Goal: Task Accomplishment & Management: Use online tool/utility

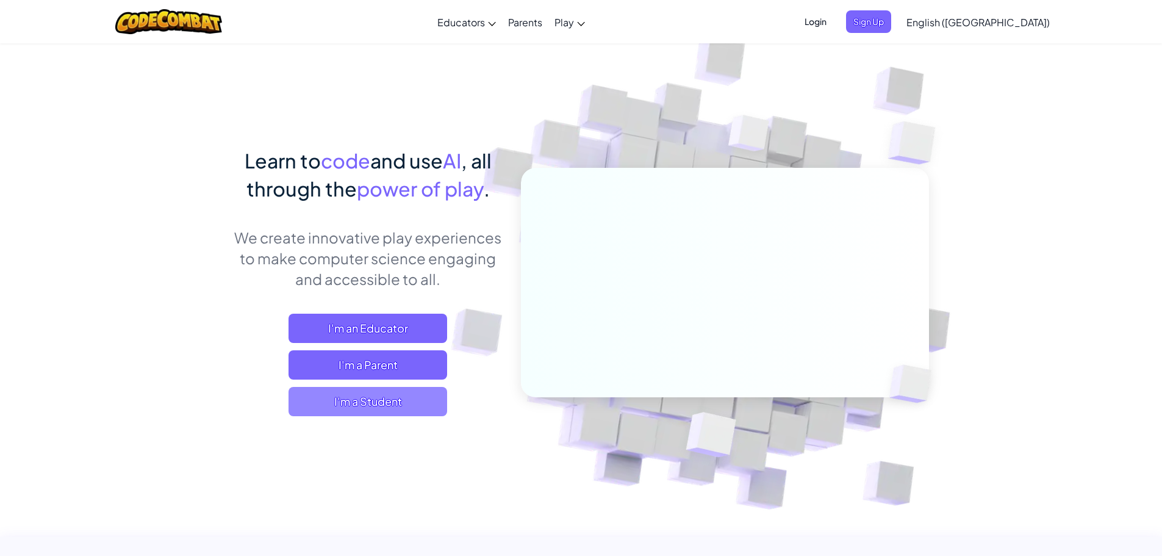
click at [414, 400] on span "I'm a Student" at bounding box center [367, 401] width 159 height 29
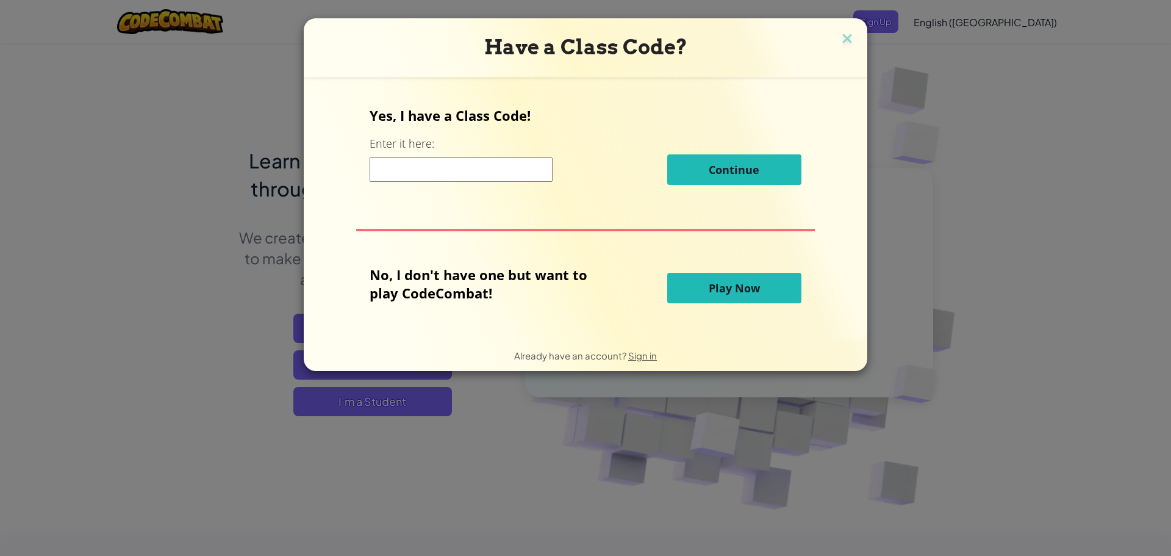
click at [459, 162] on input at bounding box center [461, 169] width 183 height 24
click at [691, 271] on div "No, I don't have one but want to play CodeCombat! Play Now" at bounding box center [585, 287] width 431 height 45
click at [704, 285] on button "Play Now" at bounding box center [734, 288] width 134 height 30
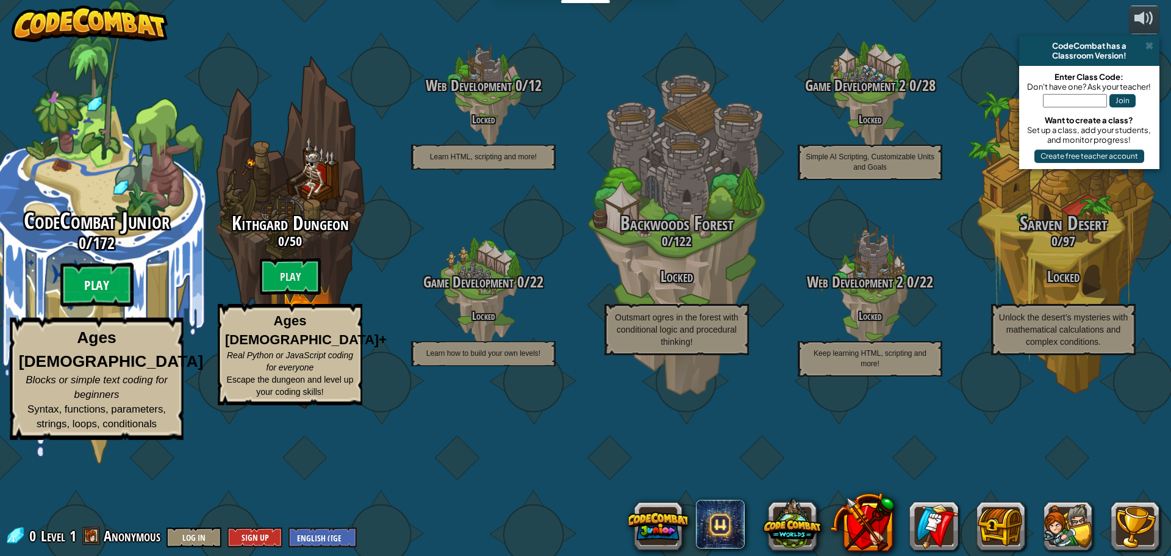
drag, startPoint x: 120, startPoint y: 342, endPoint x: 115, endPoint y: 347, distance: 6.9
click at [115, 307] on btn "Play" at bounding box center [96, 285] width 73 height 44
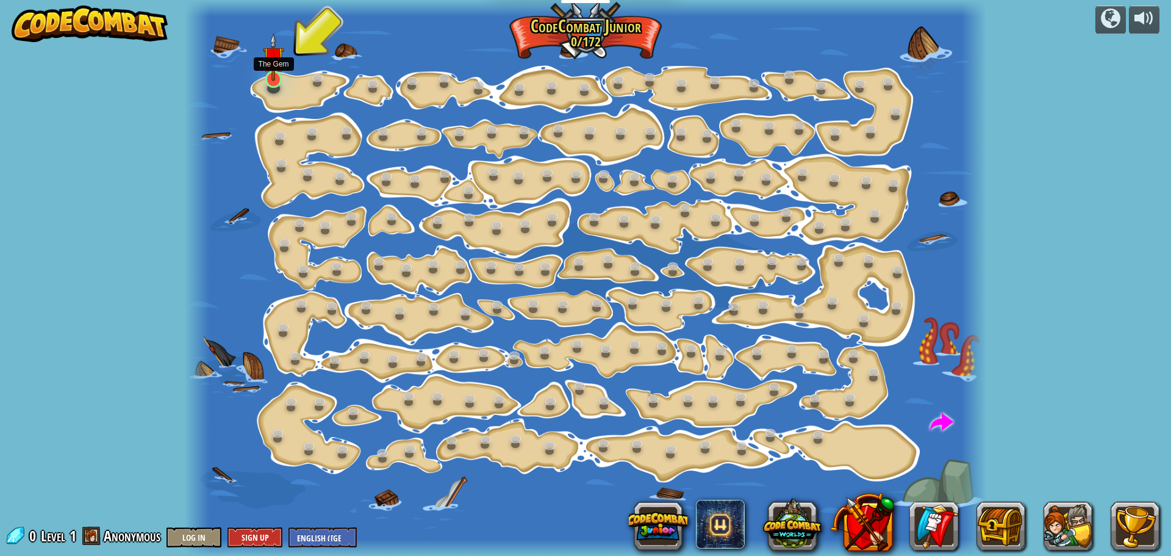
click at [273, 73] on img at bounding box center [273, 57] width 21 height 48
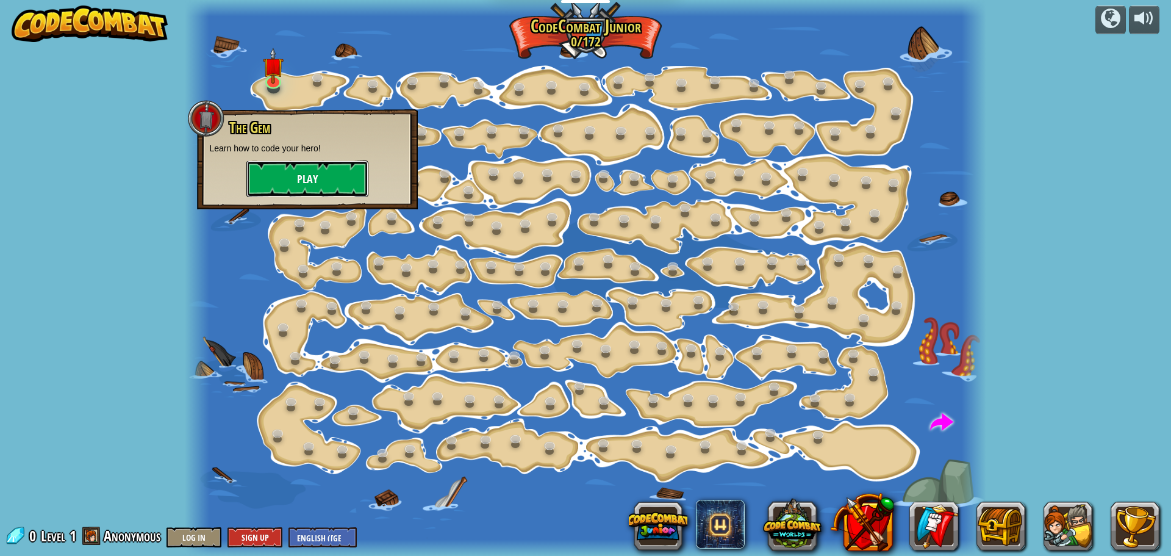
click at [319, 180] on button "Play" at bounding box center [307, 178] width 122 height 37
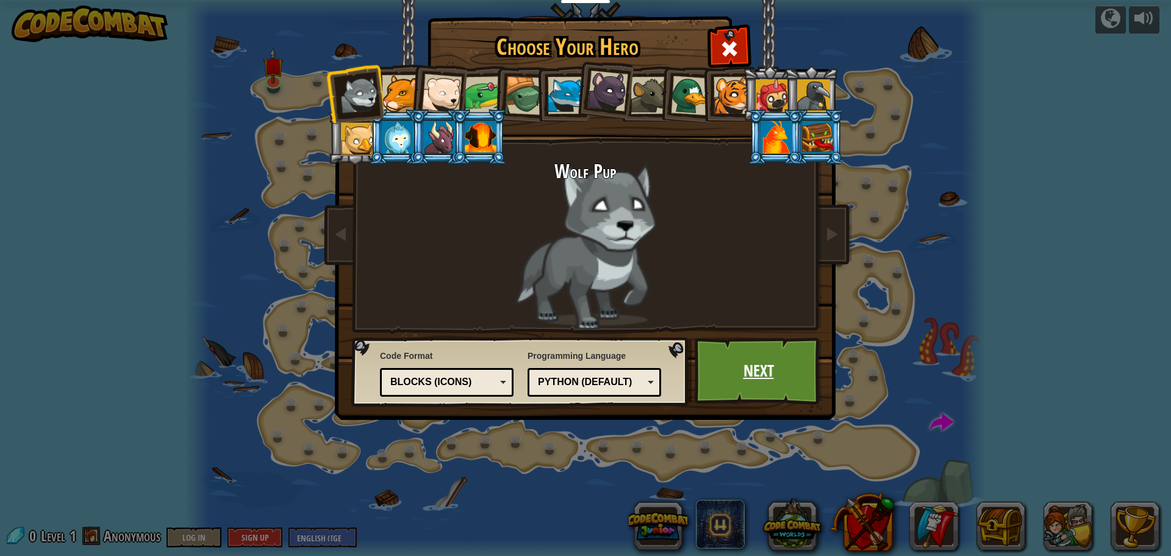
click at [790, 371] on link "Next" at bounding box center [758, 370] width 127 height 67
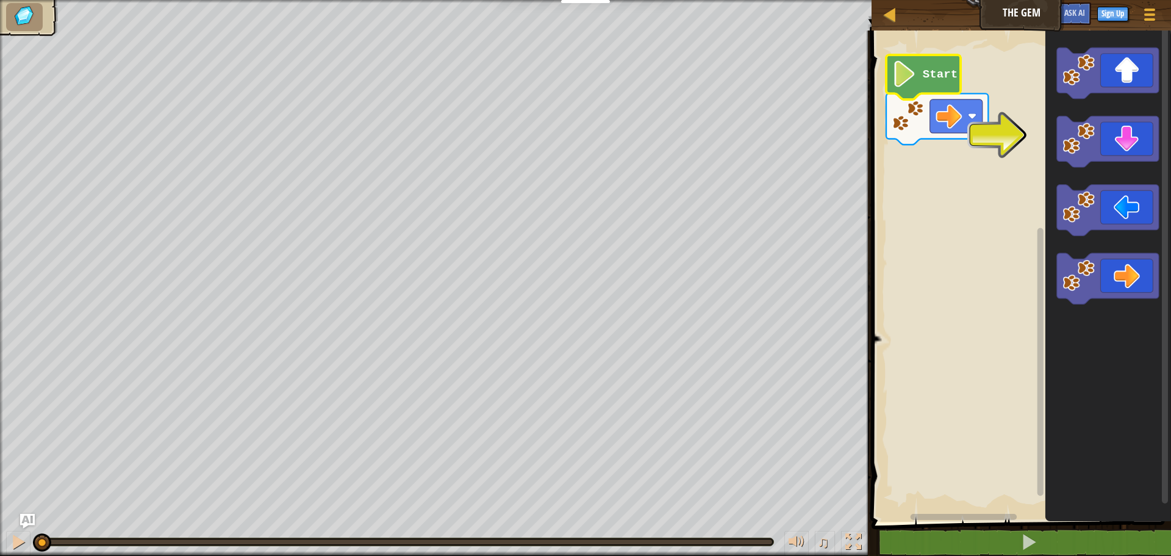
click at [916, 85] on image "Blockly Workspace" at bounding box center [904, 74] width 25 height 26
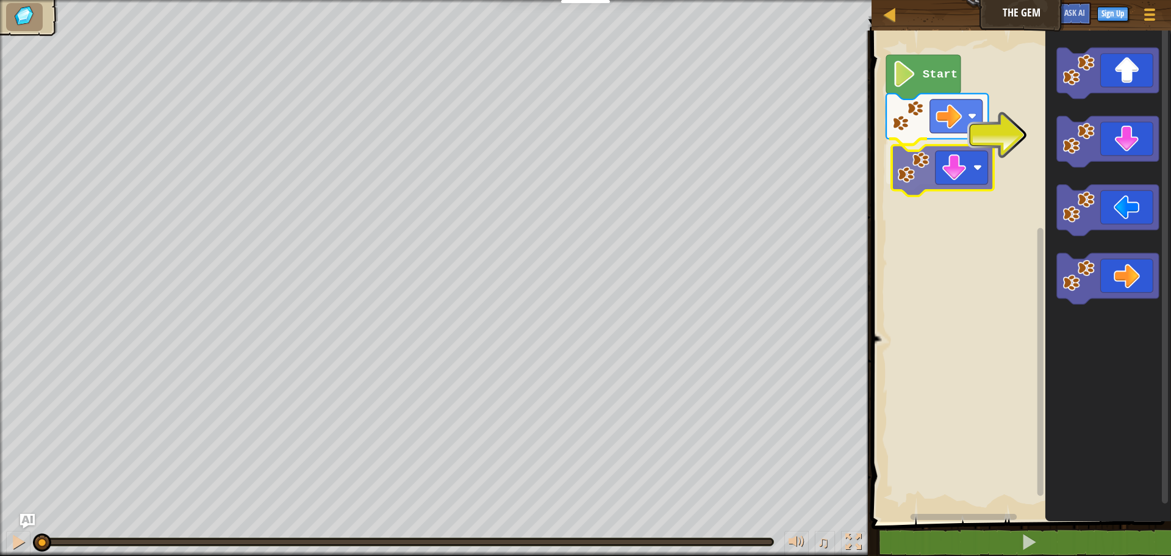
click at [931, 167] on div "Start" at bounding box center [1019, 272] width 303 height 497
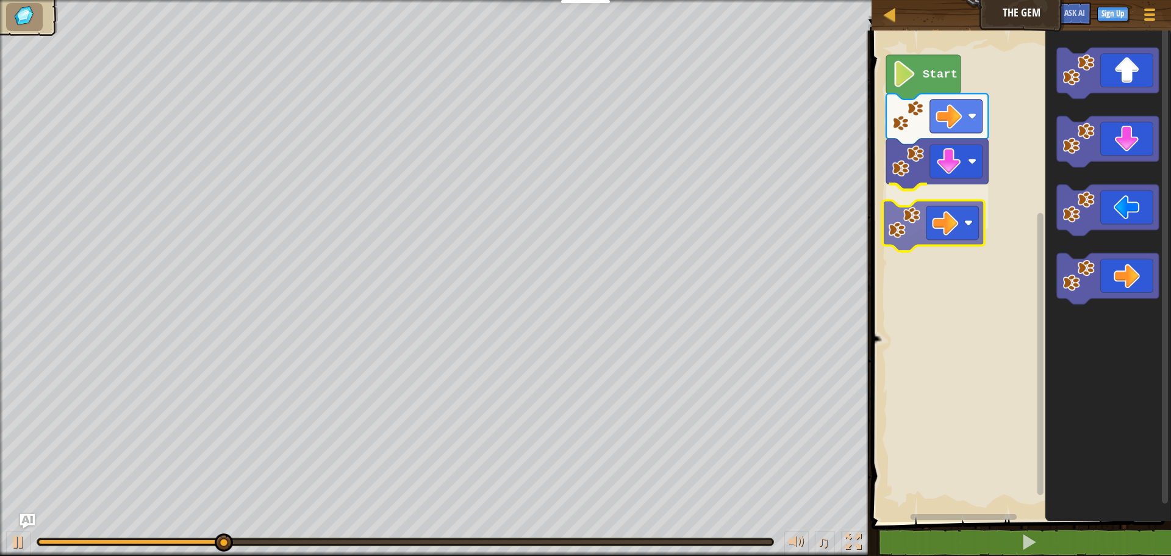
click at [952, 221] on div "Start" at bounding box center [1019, 272] width 303 height 497
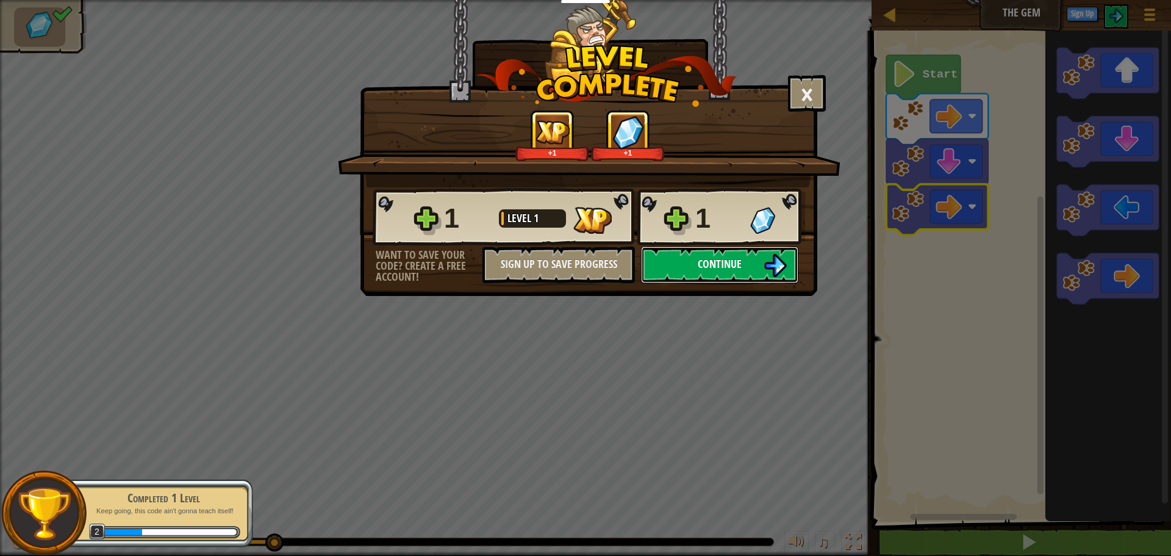
drag, startPoint x: 728, startPoint y: 263, endPoint x: 735, endPoint y: 262, distance: 6.8
click at [735, 262] on span "Continue" at bounding box center [720, 263] width 44 height 15
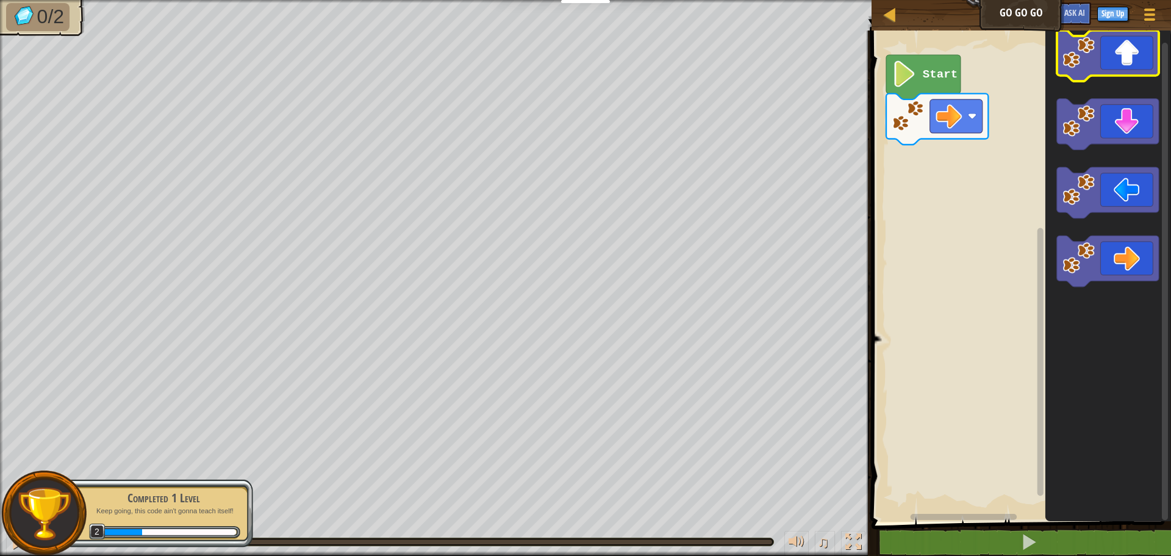
click at [1131, 45] on g "Blockly Workspace" at bounding box center [1108, 158] width 102 height 257
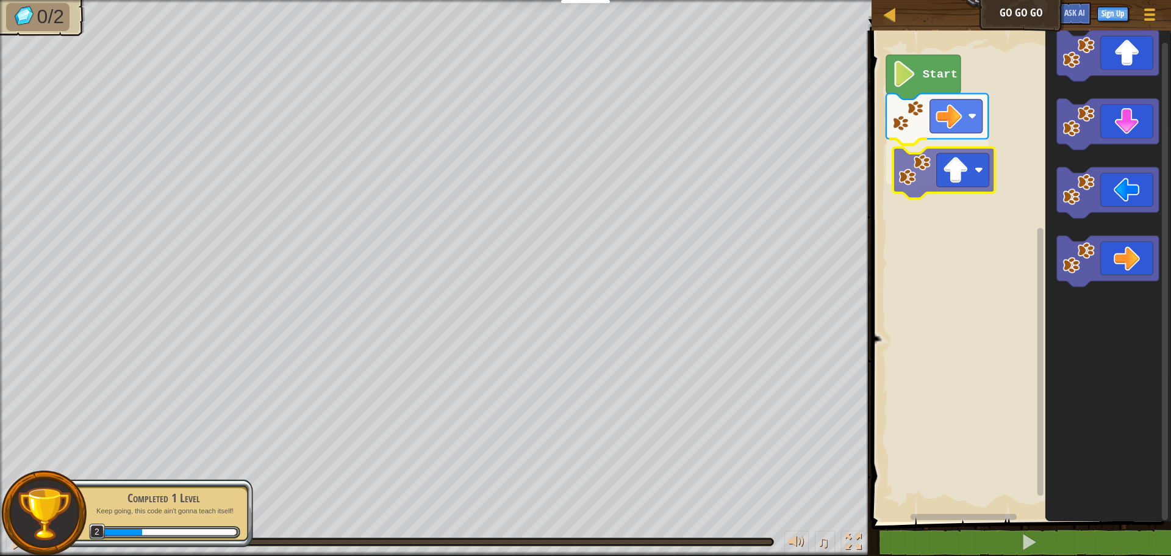
click at [959, 181] on div "Start" at bounding box center [1019, 272] width 303 height 497
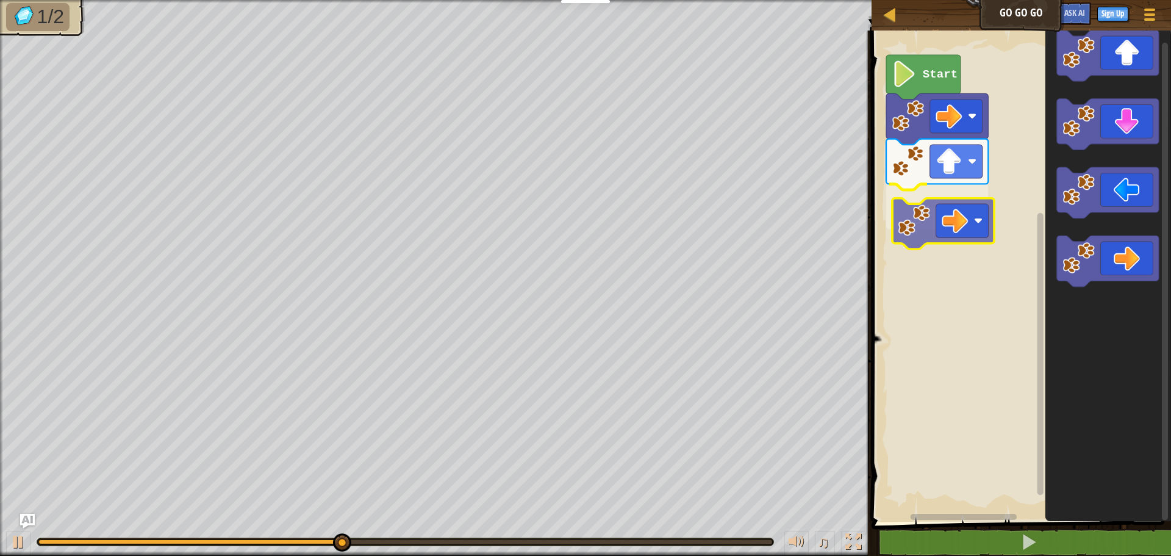
click at [956, 212] on div "Start" at bounding box center [1019, 272] width 303 height 497
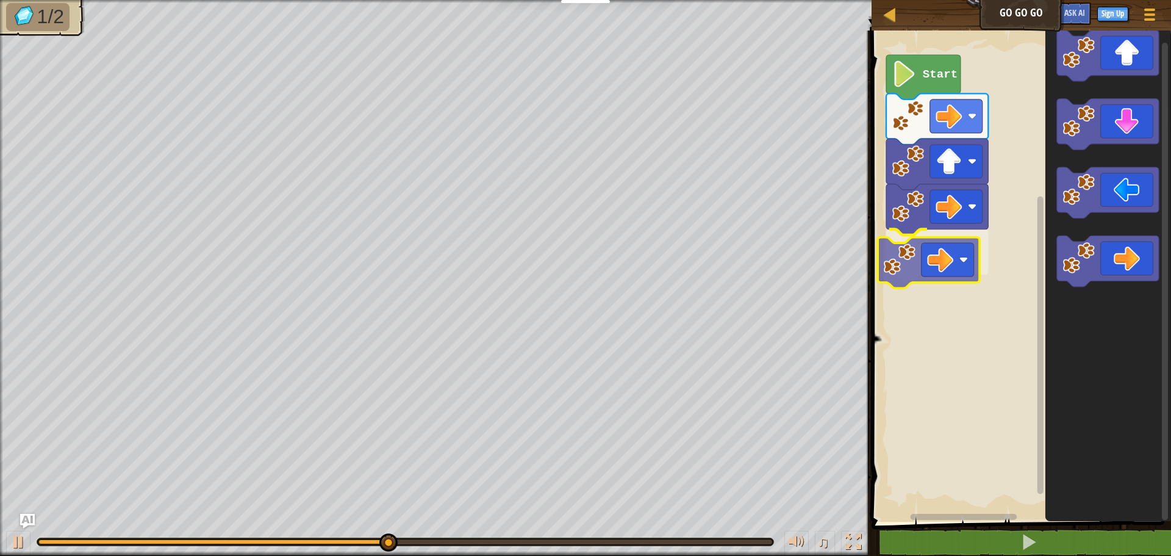
click at [944, 254] on div "Start" at bounding box center [1019, 272] width 303 height 497
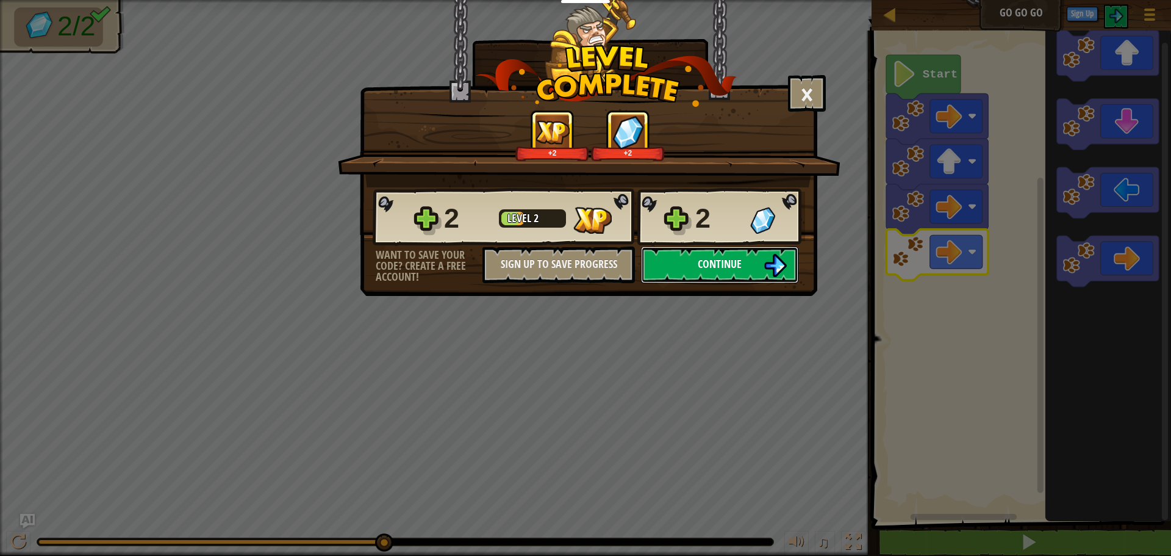
click at [734, 273] on button "Continue" at bounding box center [719, 264] width 157 height 37
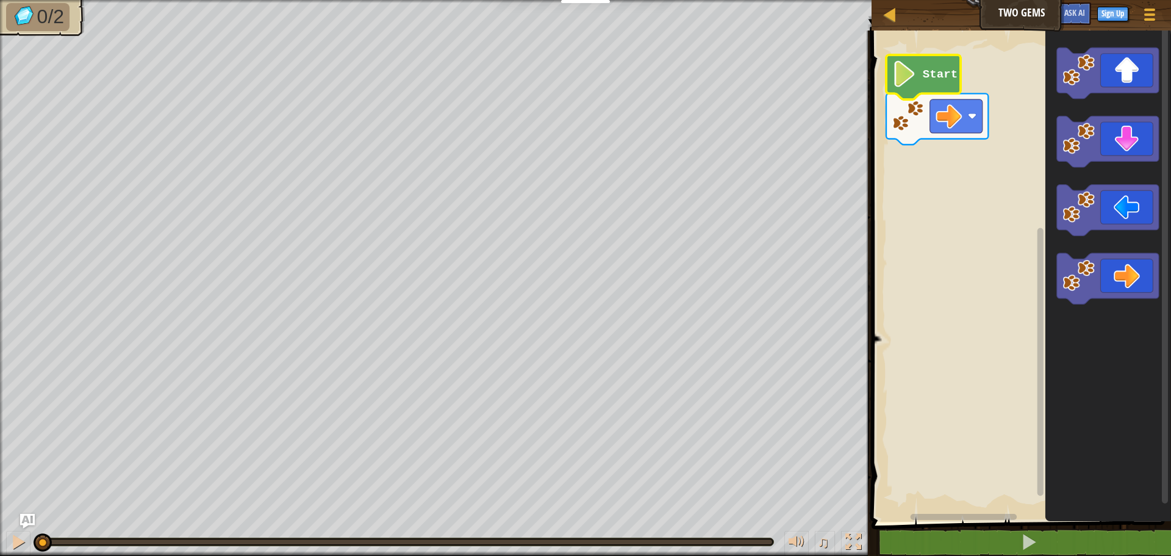
click at [916, 90] on icon "Blockly Workspace" at bounding box center [923, 77] width 74 height 45
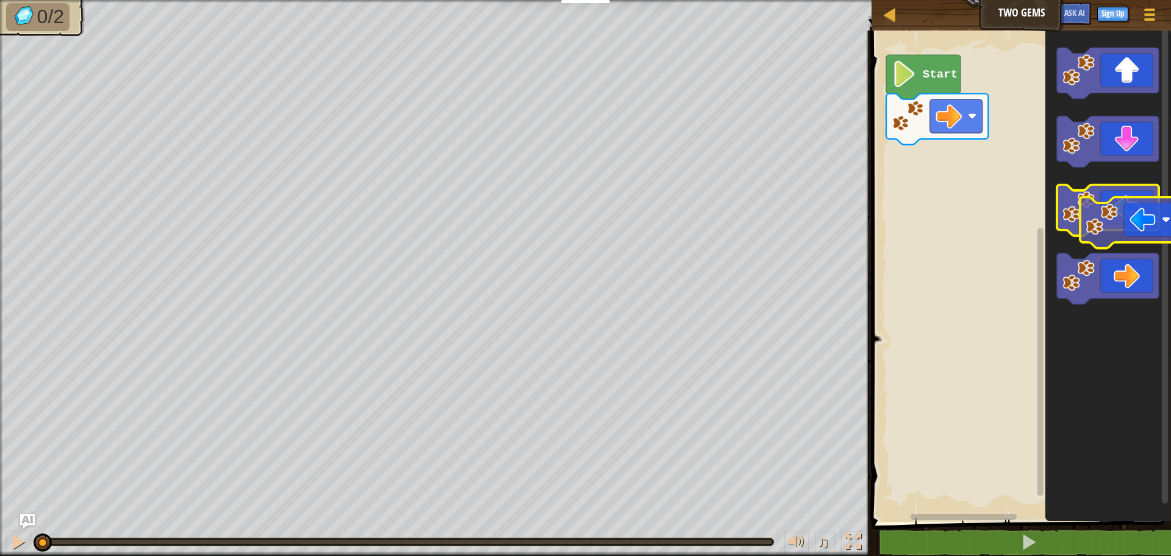
click at [1140, 193] on icon "Blockly Workspace" at bounding box center [1108, 210] width 102 height 51
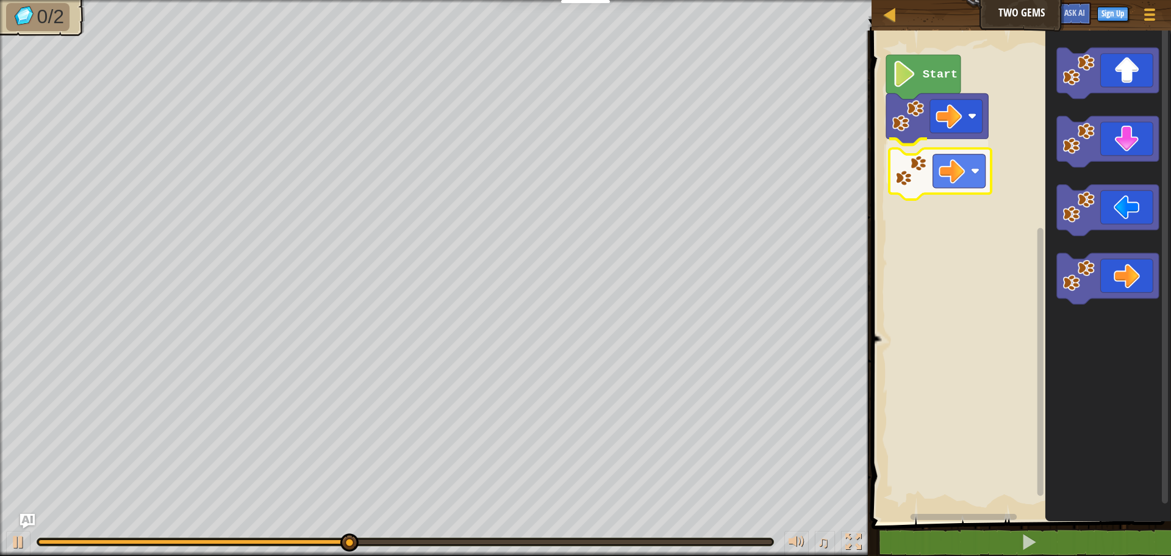
click at [942, 164] on div "Start" at bounding box center [1019, 272] width 303 height 497
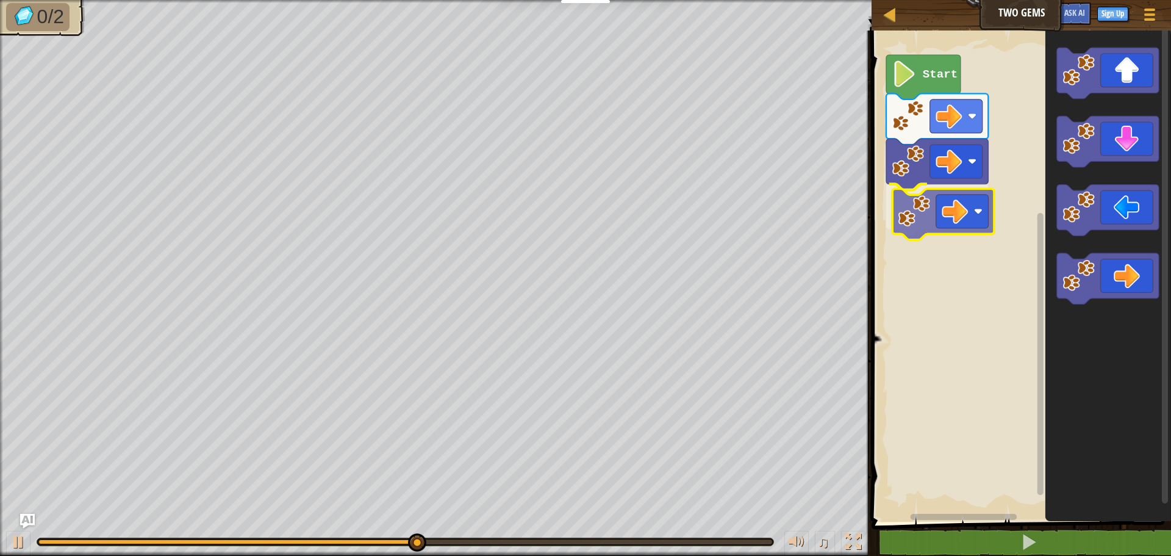
click at [948, 209] on div "Start" at bounding box center [1019, 272] width 303 height 497
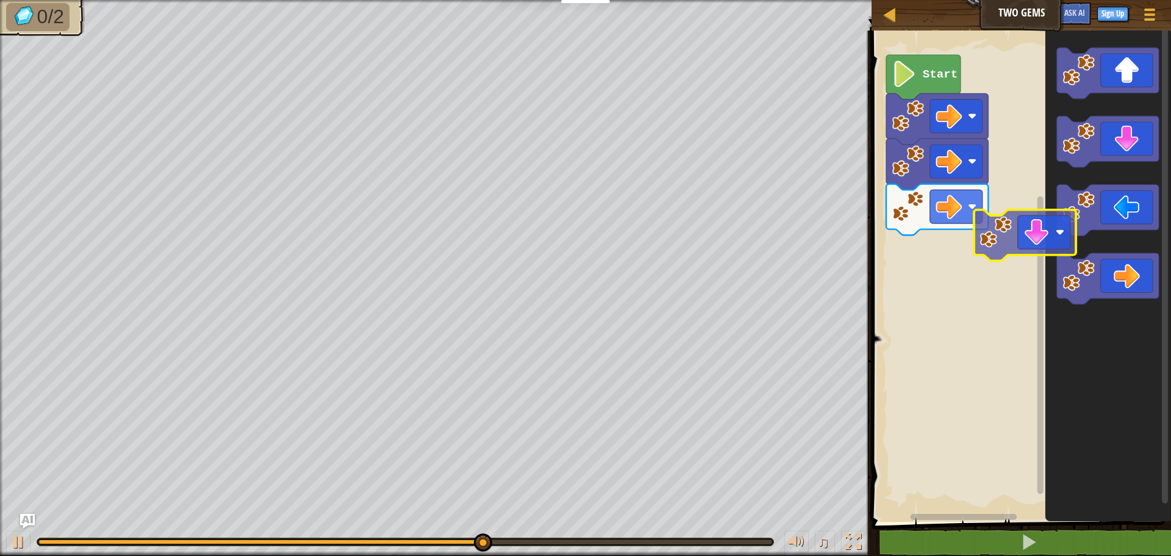
click at [1139, 187] on g "Blockly Workspace" at bounding box center [1108, 176] width 102 height 257
click at [1156, 163] on div "Start" at bounding box center [1019, 272] width 303 height 497
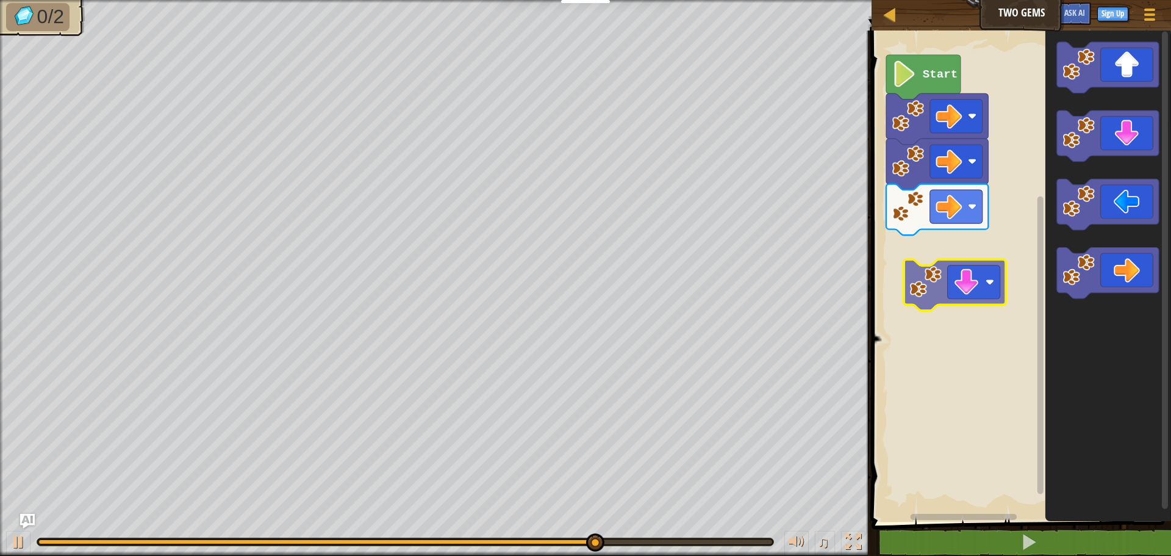
click at [982, 298] on div "Start" at bounding box center [1019, 272] width 303 height 497
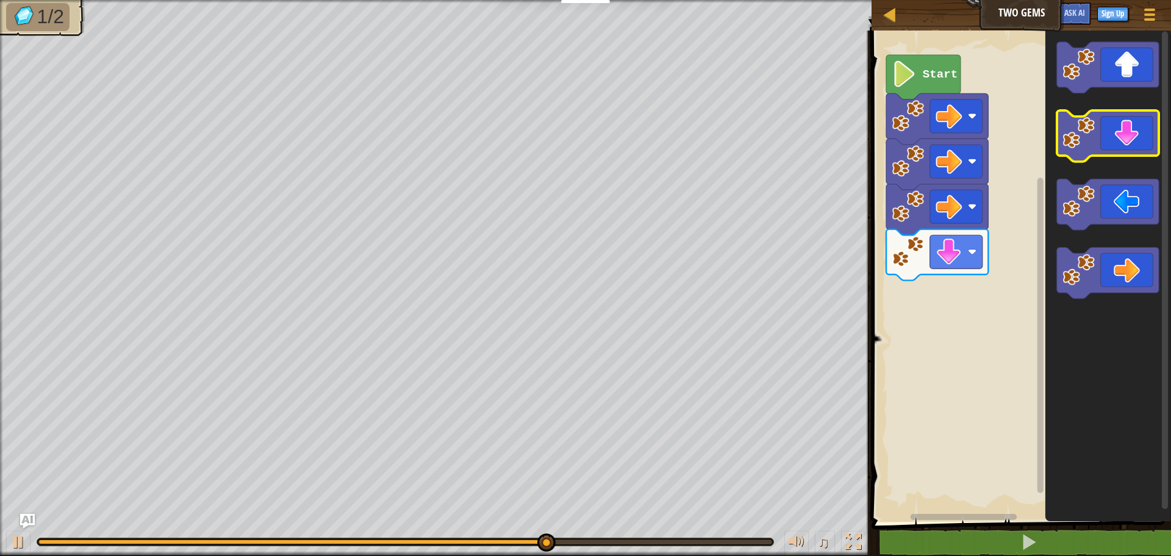
drag, startPoint x: 1106, startPoint y: 30, endPoint x: 1090, endPoint y: 106, distance: 77.3
click at [1085, 126] on div "Map Two Gems Game Menu Sign Up Ask AI 1 ההההההההההההההההההההההההההההההההההההההה…" at bounding box center [585, 278] width 1171 height 556
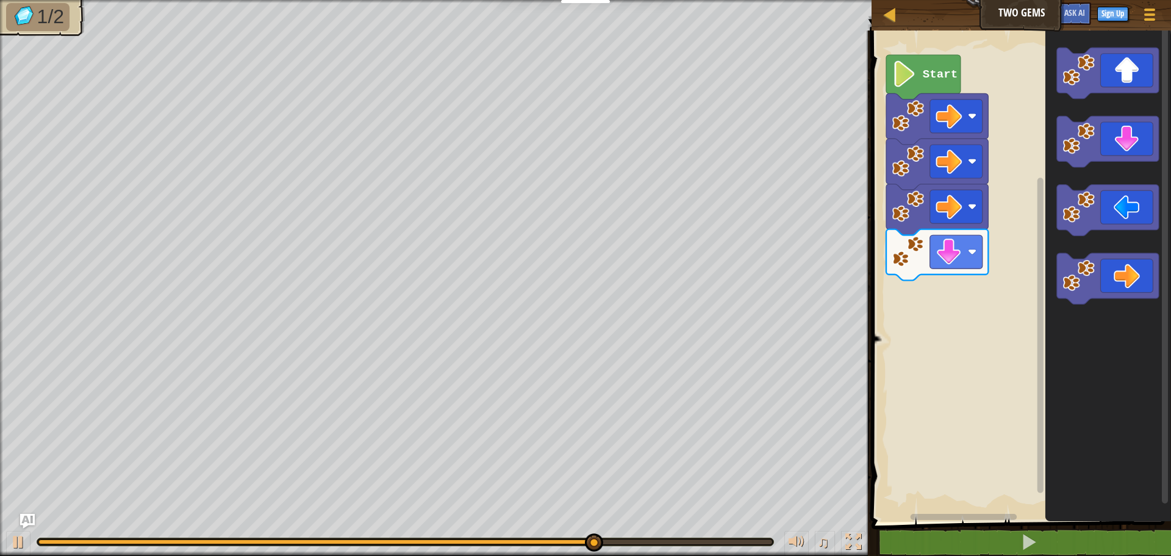
click at [1083, 112] on icon "Blockly Workspace" at bounding box center [1108, 272] width 126 height 497
click at [1039, 227] on div "Start" at bounding box center [1019, 272] width 303 height 497
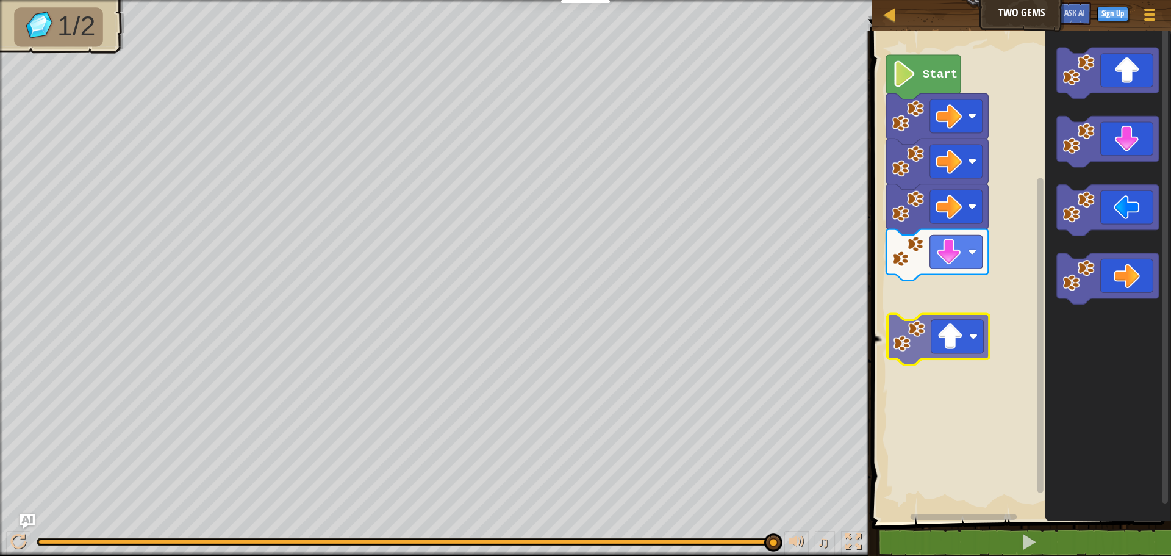
click at [944, 300] on div "Start" at bounding box center [1019, 272] width 303 height 497
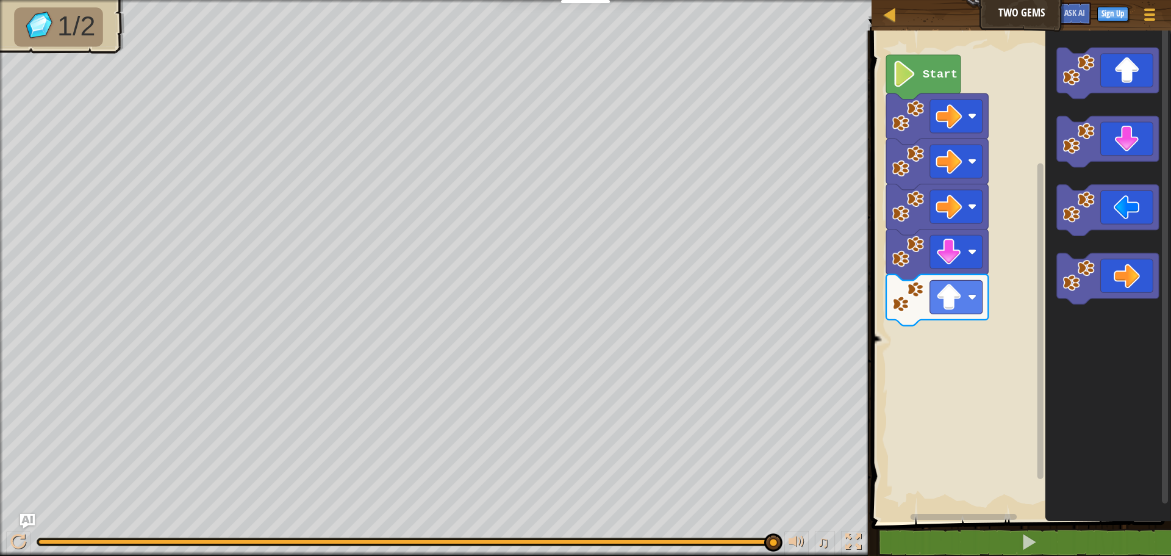
click at [1034, 268] on div "Start" at bounding box center [1019, 272] width 303 height 497
click at [1105, 89] on icon "Blockly Workspace" at bounding box center [1108, 73] width 102 height 51
